Goal: Find specific page/section

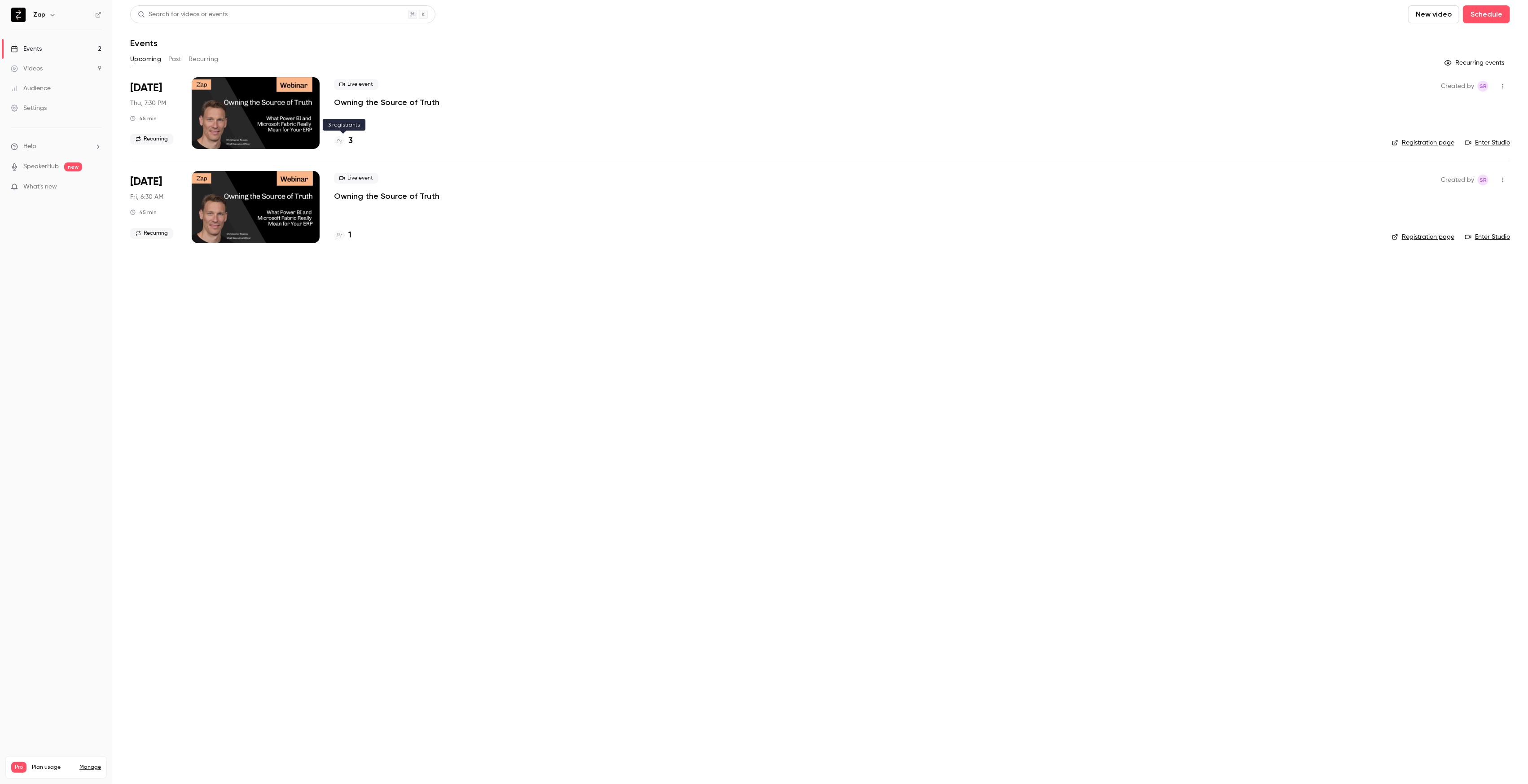
click at [347, 139] on div "3" at bounding box center [343, 141] width 19 height 12
click at [346, 234] on div "1" at bounding box center [343, 235] width 18 height 12
